Goal: Task Accomplishment & Management: Manage account settings

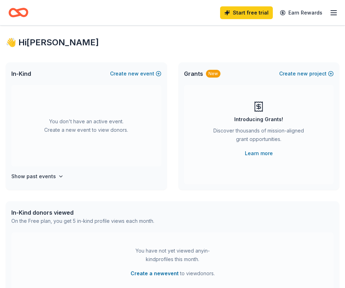
click at [328, 16] on div "Start free trial Earn Rewards" at bounding box center [279, 12] width 118 height 17
click at [336, 13] on line "button" at bounding box center [334, 13] width 6 height 0
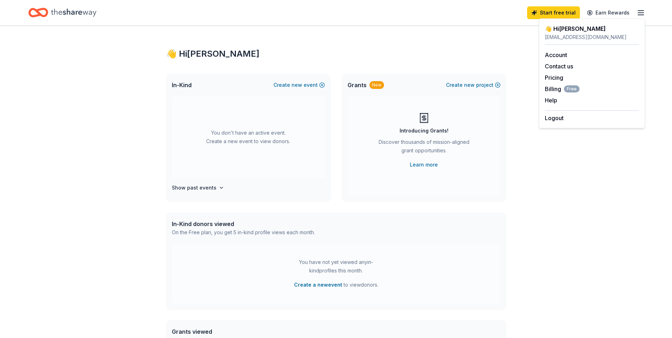
drag, startPoint x: 593, startPoint y: 199, endPoint x: 597, endPoint y: 196, distance: 4.8
click at [345, 199] on div "👋 Hi [PERSON_NAME] In-Kind Create new event You don't have an active event. Cre…" at bounding box center [336, 232] width 672 height 414
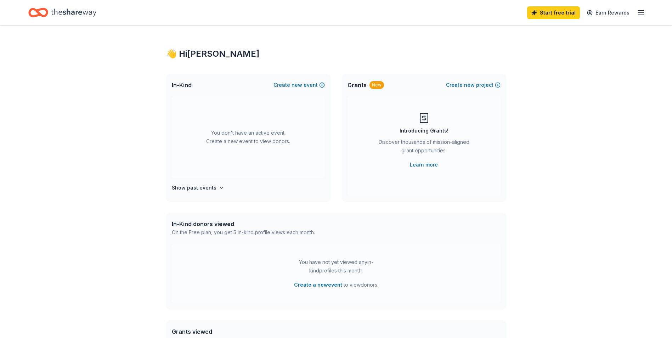
click at [205, 51] on div "👋 Hi [PERSON_NAME]" at bounding box center [336, 53] width 340 height 11
click at [228, 187] on div "Show past events" at bounding box center [248, 187] width 153 height 8
click at [207, 187] on h4 "Show past events" at bounding box center [194, 187] width 45 height 8
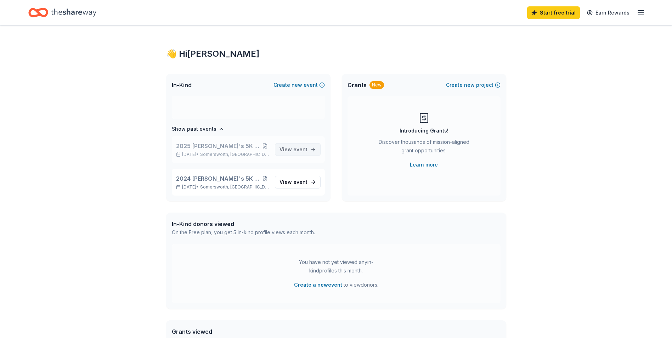
click at [293, 151] on span "event" at bounding box center [300, 149] width 14 height 6
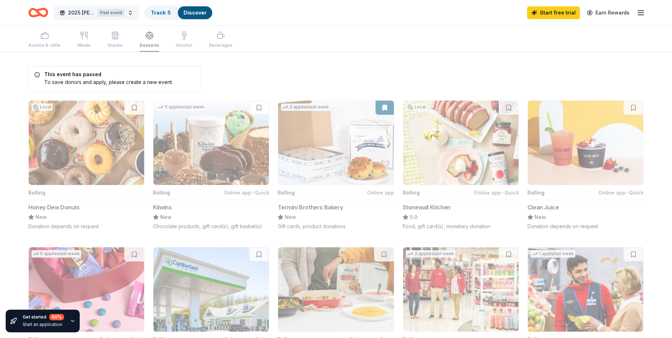
click at [83, 13] on span "2025 [PERSON_NAME]'s 5K website Home page photo" at bounding box center [81, 12] width 27 height 8
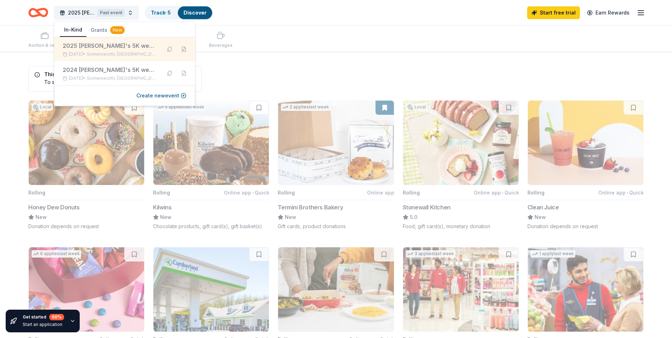
click at [183, 50] on button at bounding box center [183, 49] width 11 height 11
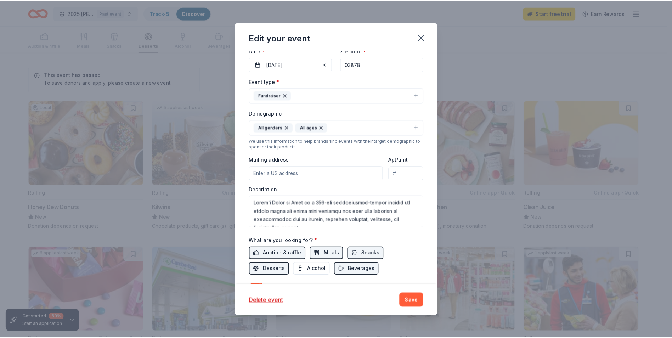
scroll to position [149, 0]
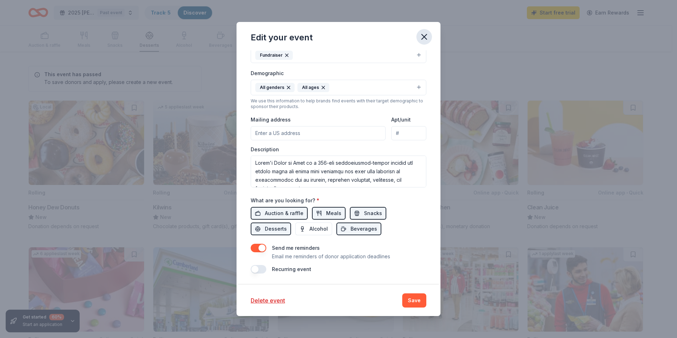
click at [345, 39] on button "button" at bounding box center [424, 37] width 16 height 16
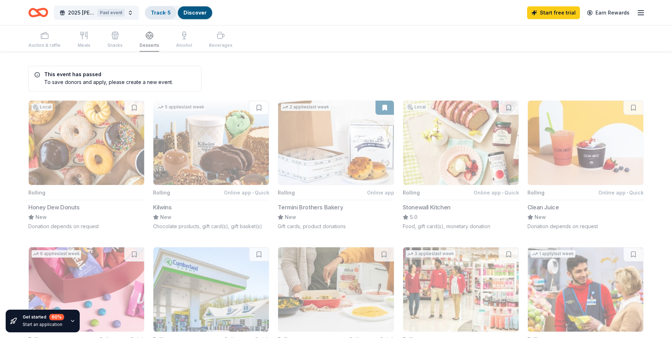
click at [164, 11] on link "Track · 5" at bounding box center [161, 13] width 20 height 6
click at [66, 12] on button "2025 [PERSON_NAME]'s 5K website Home page photo Past event" at bounding box center [96, 13] width 85 height 14
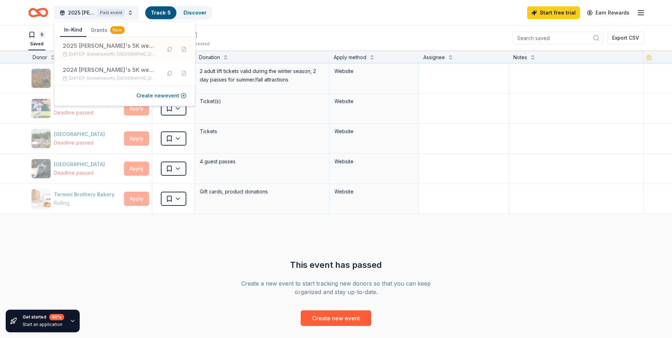
click at [345, 38] on div "5 Saved Applied Approved Received Declined Not interested Export CSV" at bounding box center [335, 37] width 615 height 25
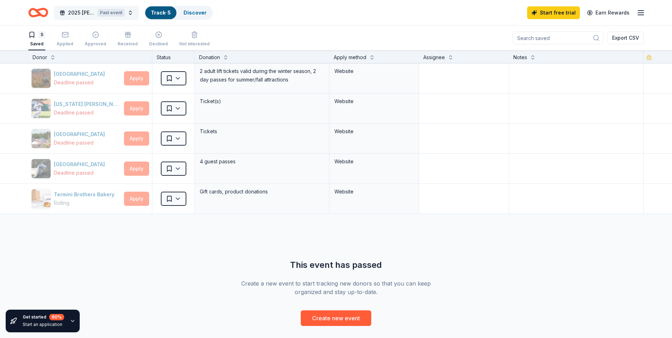
click at [67, 11] on button "2025 [PERSON_NAME]'s 5K website Home page photo Past event" at bounding box center [96, 13] width 85 height 14
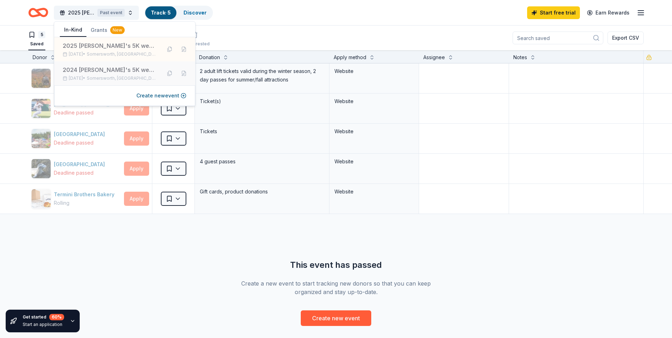
click at [91, 72] on div "2024 [PERSON_NAME]'s 5K website Home page photo" at bounding box center [109, 70] width 93 height 8
click at [95, 236] on div "[GEOGRAPHIC_DATA] Deadline passed Apply Saved 2 adult lift tickets valid during…" at bounding box center [336, 194] width 672 height 262
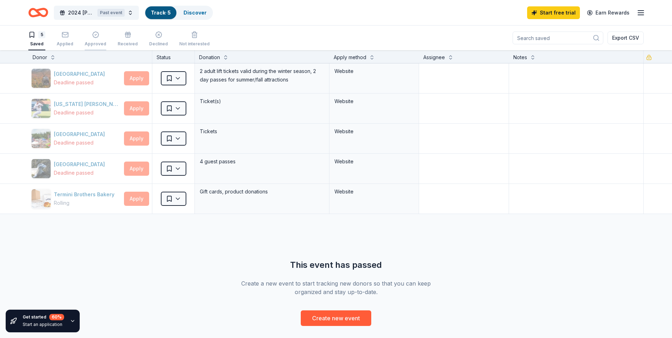
click at [97, 33] on div "button" at bounding box center [96, 34] width 22 height 7
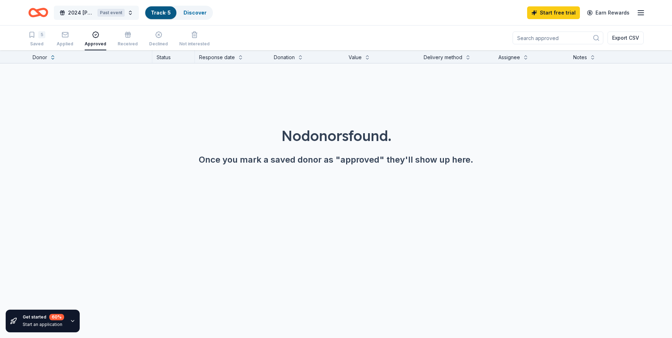
click at [97, 13] on button "2024 [PERSON_NAME]'s 5K website Home page photo Past event" at bounding box center [96, 13] width 85 height 14
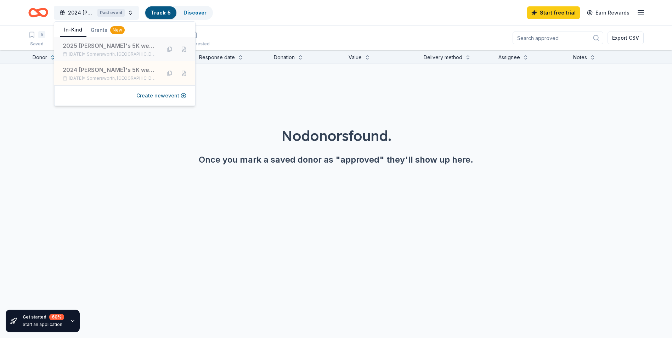
click at [106, 47] on div "2025 [PERSON_NAME]'s 5K website Home page photo" at bounding box center [109, 45] width 93 height 8
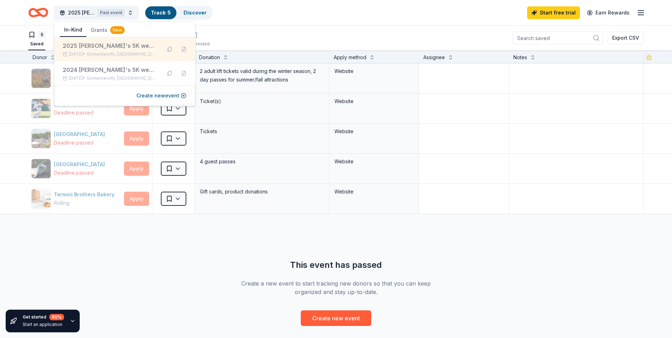
click at [153, 50] on div "2025 [PERSON_NAME]'s 5K website Home page photo" at bounding box center [109, 45] width 93 height 8
drag, startPoint x: 153, startPoint y: 50, endPoint x: 267, endPoint y: 35, distance: 114.6
click at [267, 35] on div "5 Saved Applied Approved Received Declined Not interested Export CSV" at bounding box center [335, 37] width 615 height 25
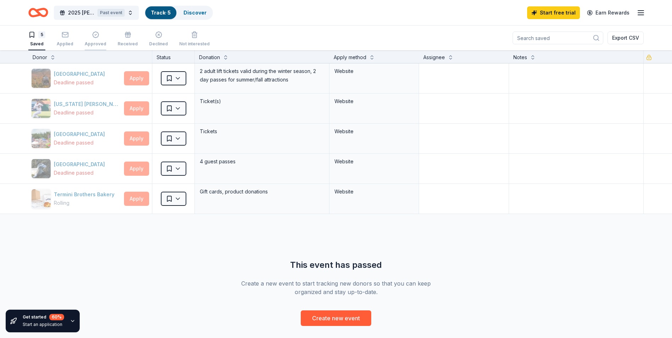
click at [101, 40] on div "Approved" at bounding box center [96, 39] width 22 height 16
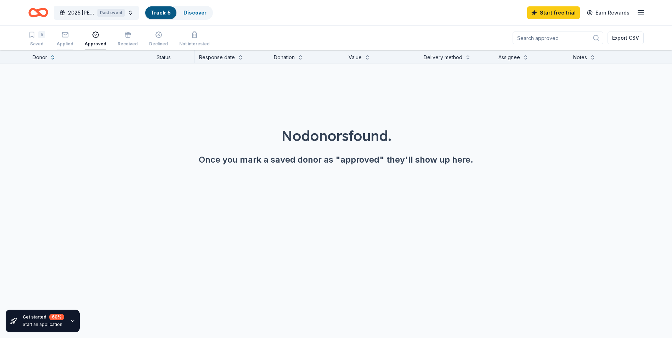
click at [69, 42] on div "Applied" at bounding box center [65, 44] width 17 height 6
drag, startPoint x: 116, startPoint y: 40, endPoint x: 130, endPoint y: 40, distance: 13.8
click at [118, 40] on div "Received" at bounding box center [128, 39] width 20 height 16
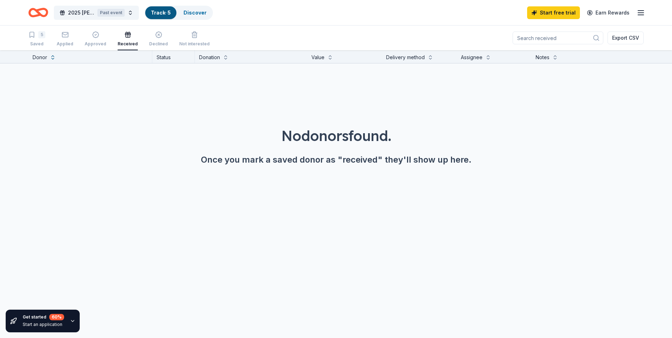
click at [171, 40] on div "5 Saved Applied Approved Received Declined Not interested" at bounding box center [118, 39] width 181 height 22
click at [42, 10] on icon "Home" at bounding box center [38, 12] width 20 height 17
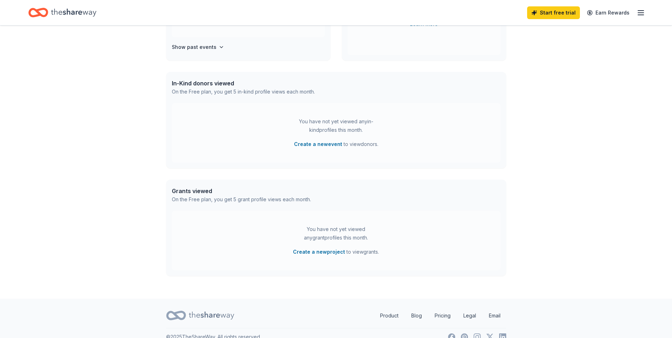
scroll to position [152, 0]
